Goal: Task Accomplishment & Management: Complete application form

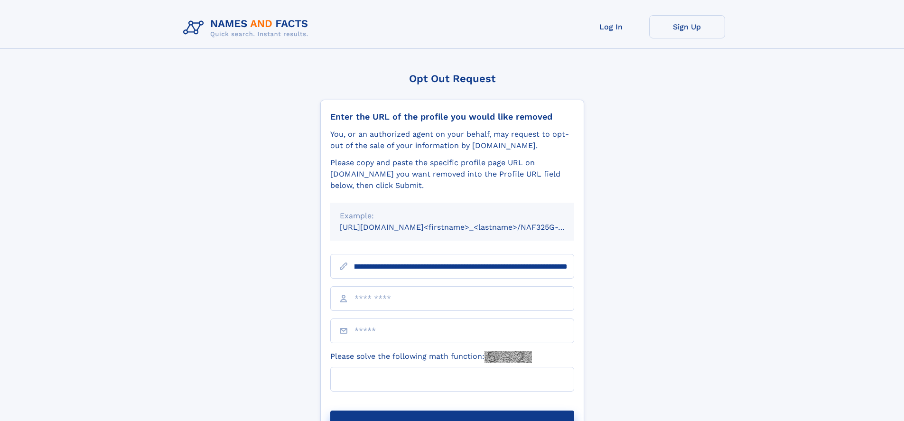
scroll to position [0, 106]
type input "**********"
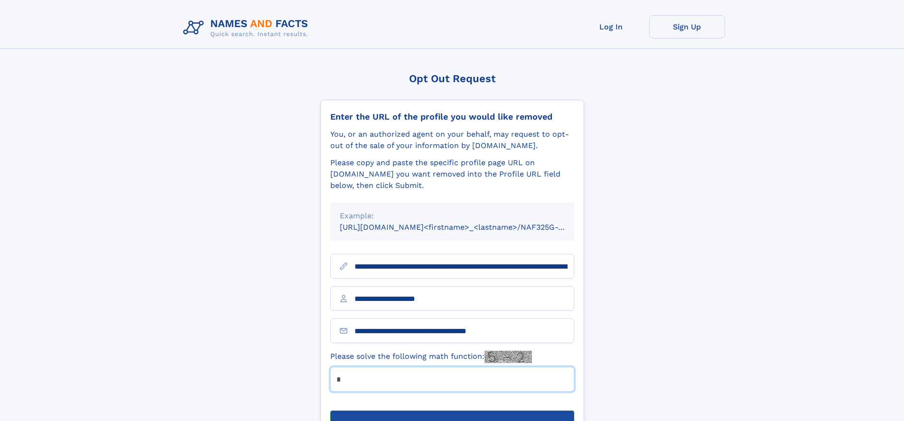
type input "*"
click at [452, 411] on button "Submit Opt Out Request" at bounding box center [452, 426] width 244 height 30
